Goal: Find specific page/section: Find specific page/section

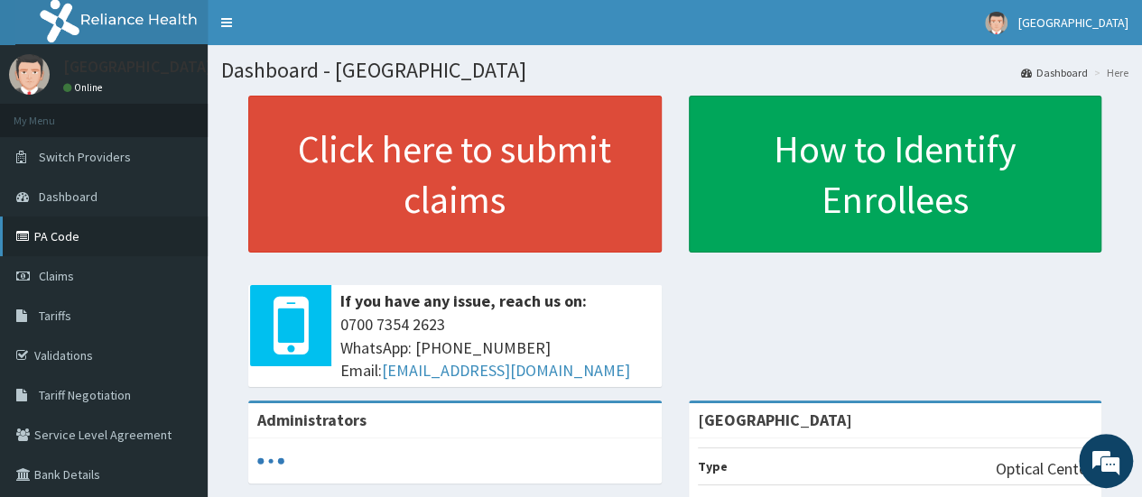
click at [47, 232] on link "PA Code" at bounding box center [104, 237] width 208 height 40
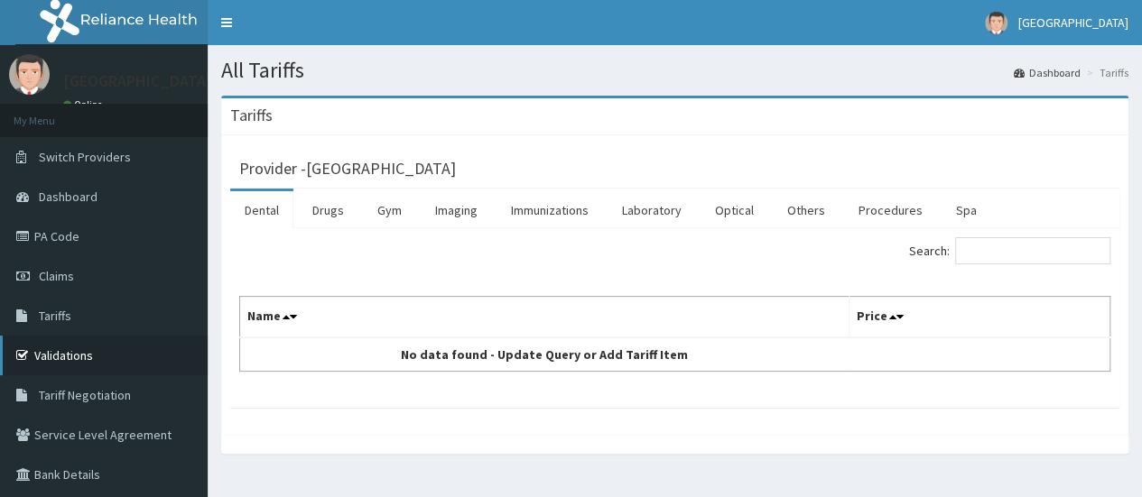
click at [56, 349] on link "Validations" at bounding box center [104, 356] width 208 height 40
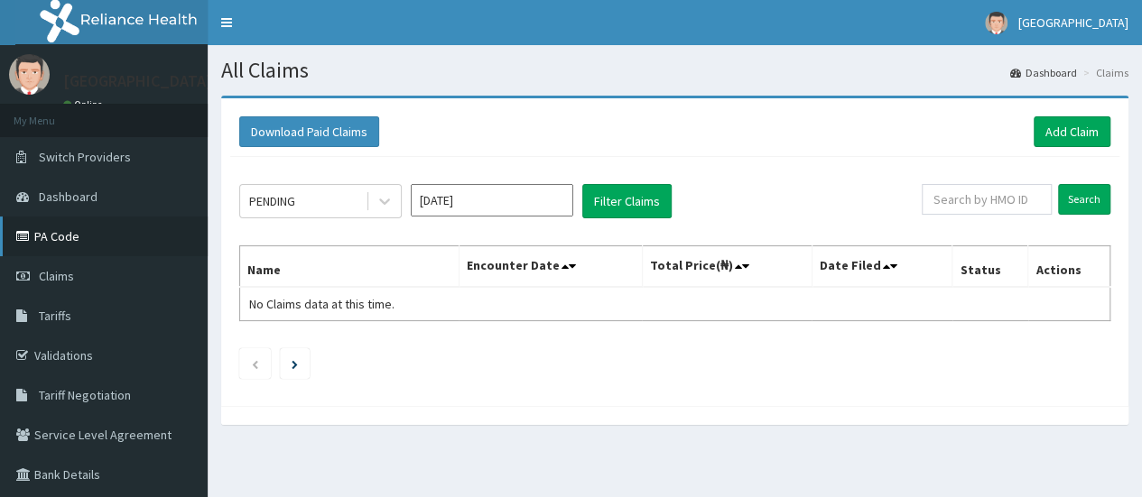
click at [96, 234] on link "PA Code" at bounding box center [104, 237] width 208 height 40
